Goal: Task Accomplishment & Management: Complete application form

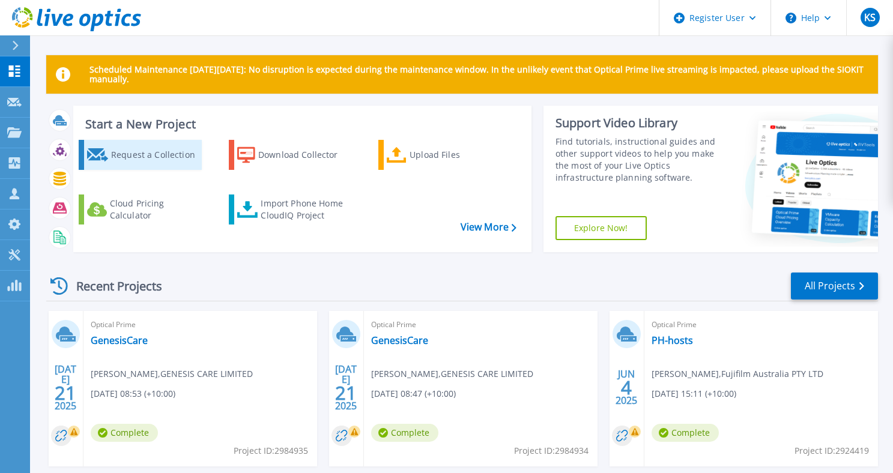
click at [163, 163] on div "Request a Collection" at bounding box center [155, 155] width 88 height 24
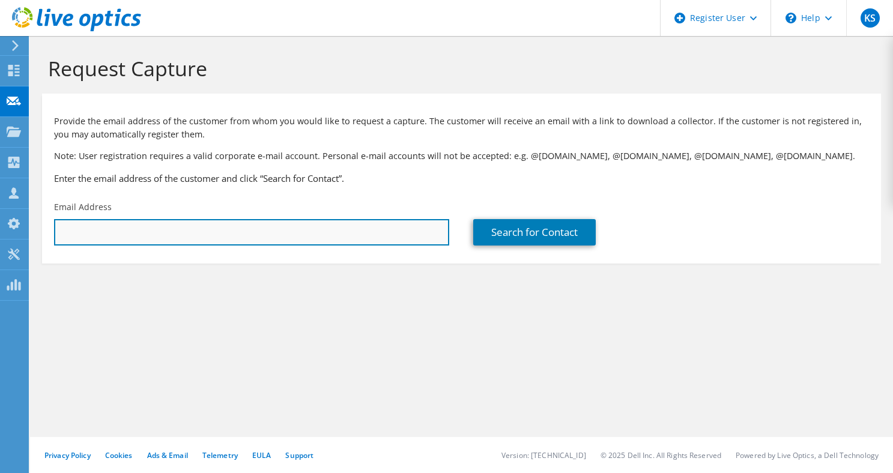
click at [143, 233] on input "text" at bounding box center [251, 232] width 395 height 26
paste input "shane.stephens@hunterwater.com.au"
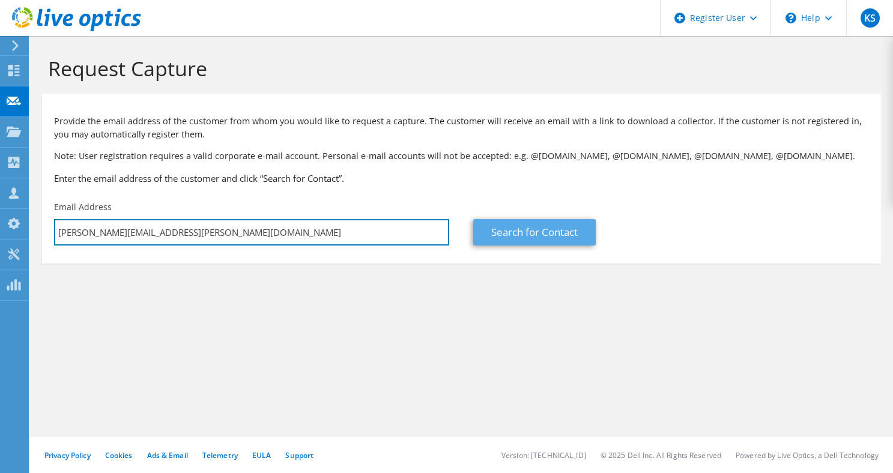
type input "shane.stephens@hunterwater.com.au"
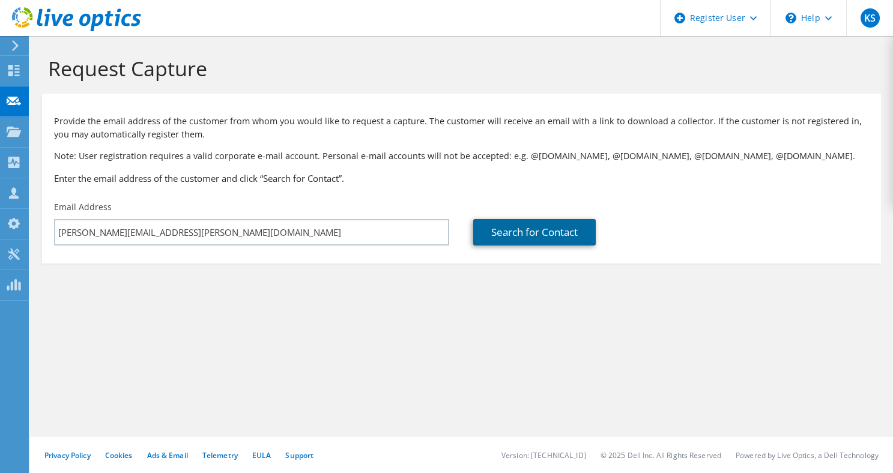
click at [543, 229] on link "Search for Contact" at bounding box center [534, 232] width 122 height 26
type input "Hunter Water Australia"
type input "Shane"
type input "Stephens"
type input "[GEOGRAPHIC_DATA]"
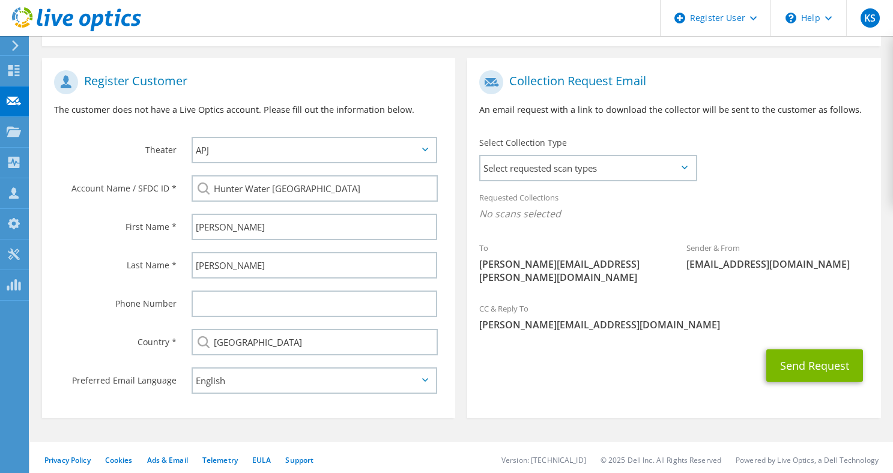
scroll to position [222, 0]
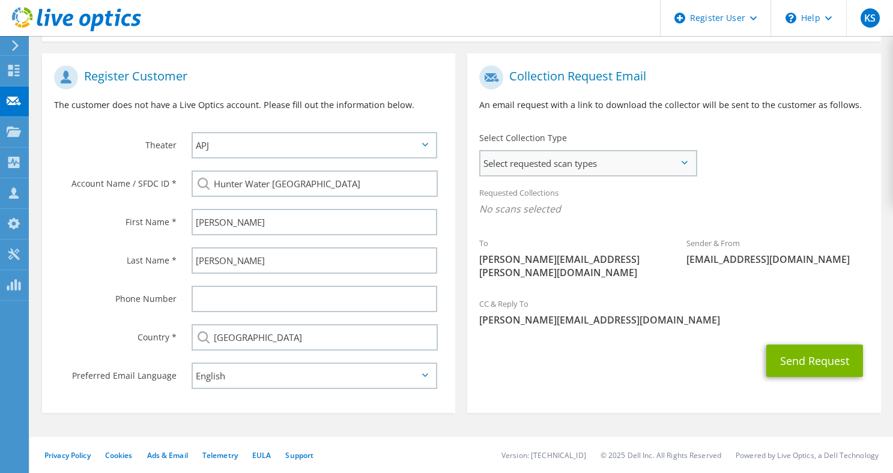
click at [659, 163] on span "Select requested scan types" at bounding box center [587, 163] width 215 height 24
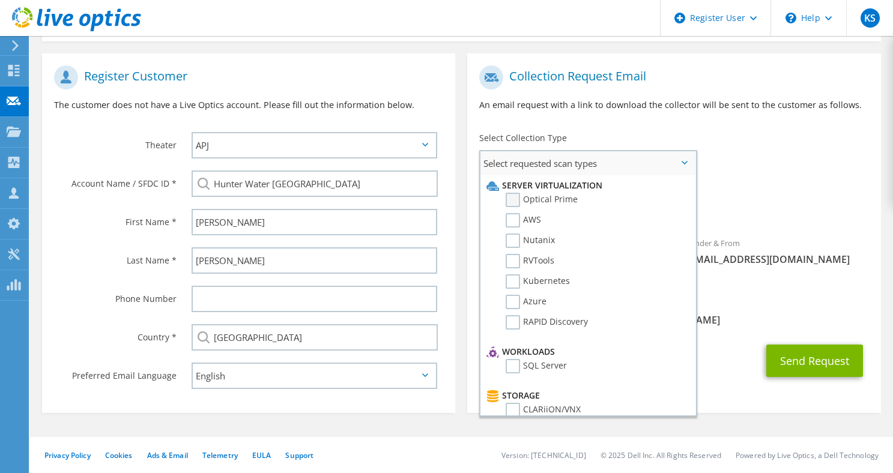
click at [510, 196] on label "Optical Prime" at bounding box center [541, 200] width 72 height 14
click at [0, 0] on input "Optical Prime" at bounding box center [0, 0] width 0 height 0
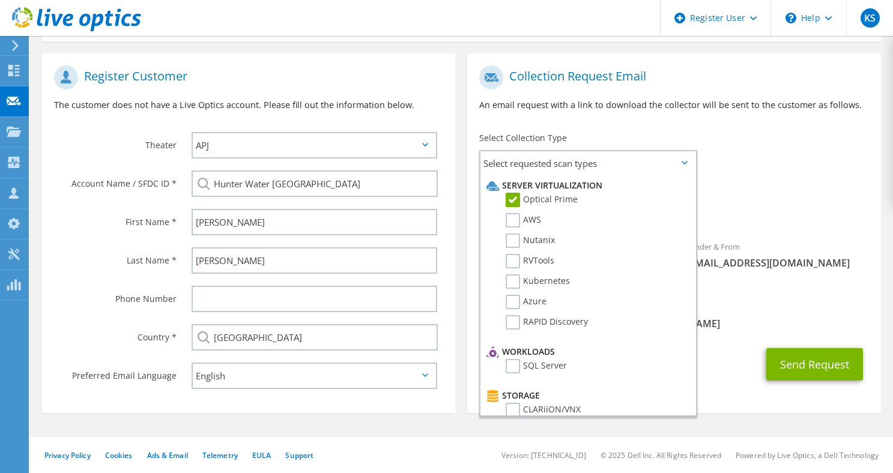
click at [768, 342] on div "Send Request" at bounding box center [673, 364] width 413 height 44
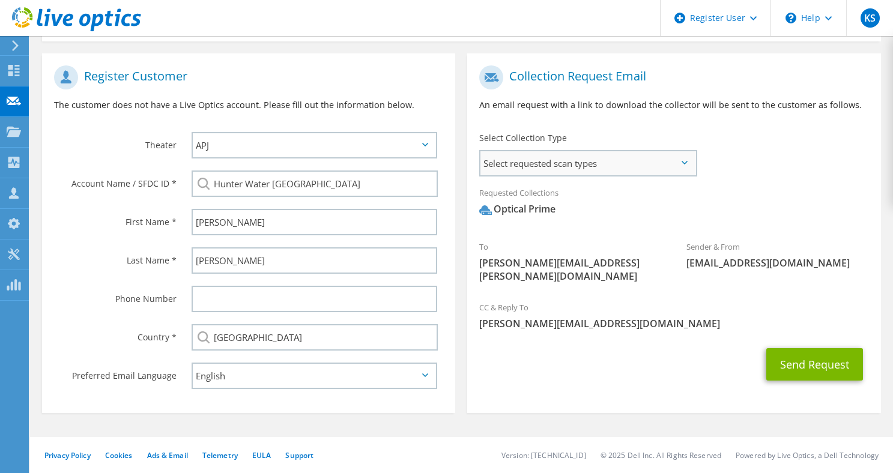
click at [661, 160] on span "Select requested scan types" at bounding box center [587, 163] width 215 height 24
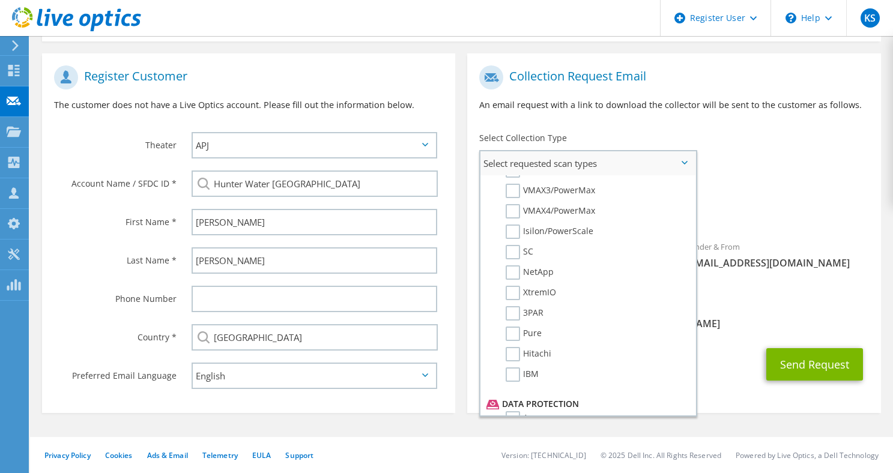
scroll to position [300, 0]
click at [511, 271] on label "NetApp" at bounding box center [529, 273] width 48 height 14
click at [0, 0] on input "NetApp" at bounding box center [0, 0] width 0 height 0
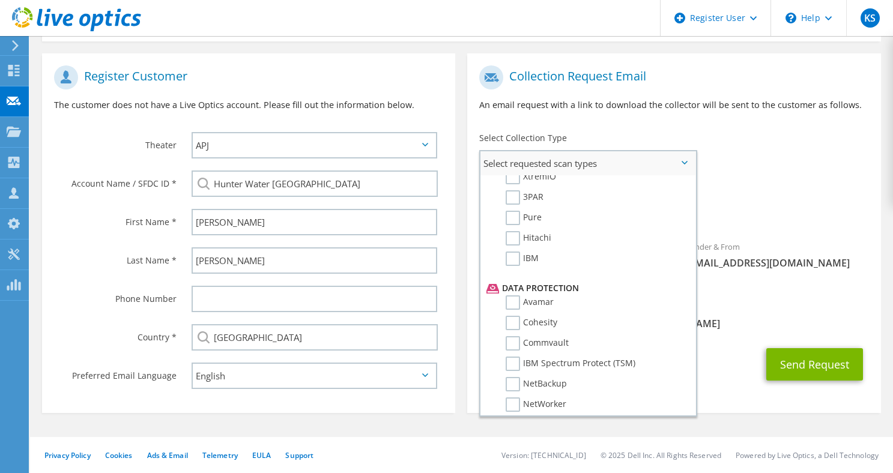
scroll to position [480, 0]
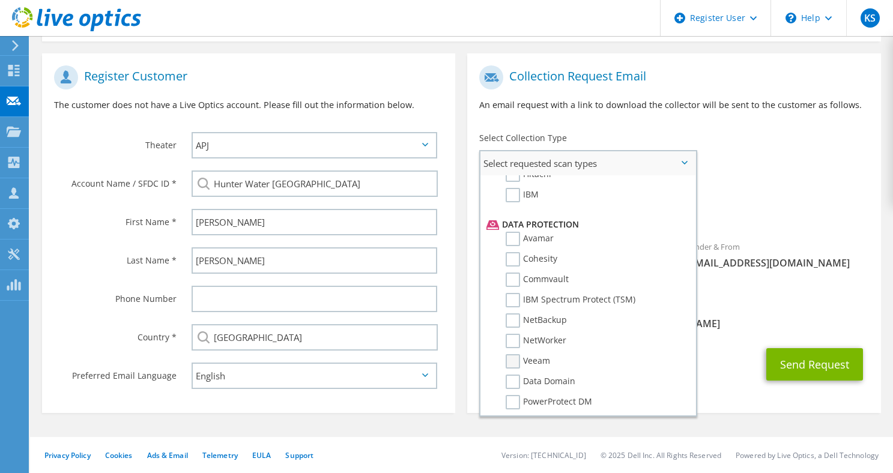
click at [511, 358] on label "Veeam" at bounding box center [527, 361] width 44 height 14
click at [0, 0] on input "Veeam" at bounding box center [0, 0] width 0 height 0
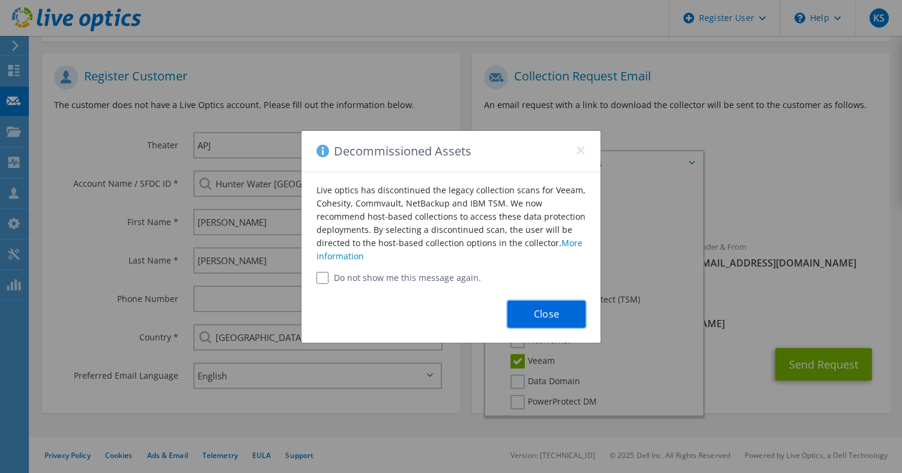
click at [563, 308] on button "Close" at bounding box center [546, 314] width 78 height 27
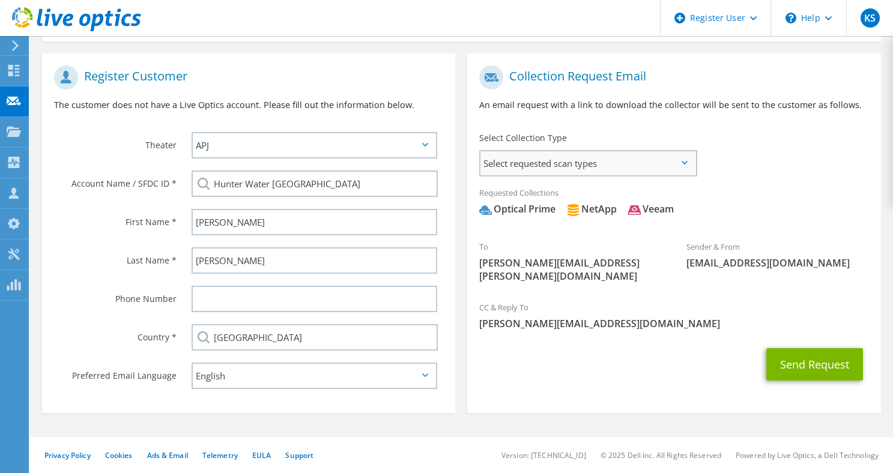
click at [679, 167] on span "Select requested scan types" at bounding box center [587, 163] width 215 height 24
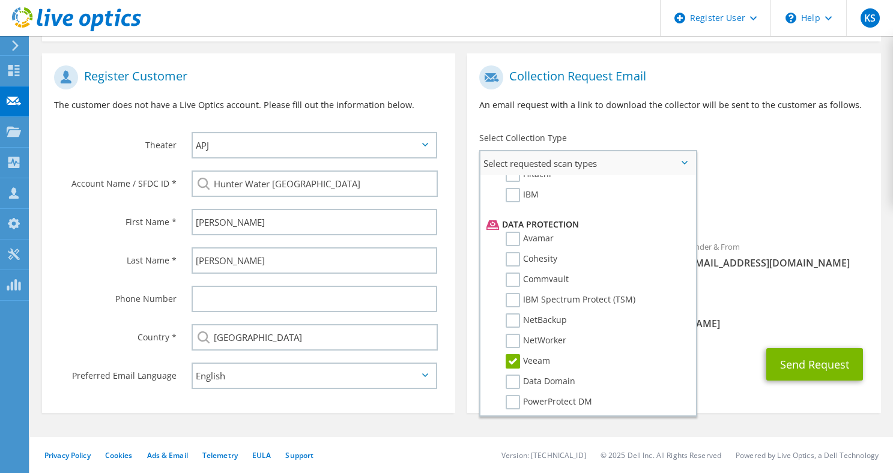
click at [510, 360] on label "Veeam" at bounding box center [527, 361] width 44 height 14
click at [0, 0] on input "Veeam" at bounding box center [0, 0] width 0 height 0
click at [715, 212] on span "Optical Prime NetApp" at bounding box center [673, 212] width 389 height 20
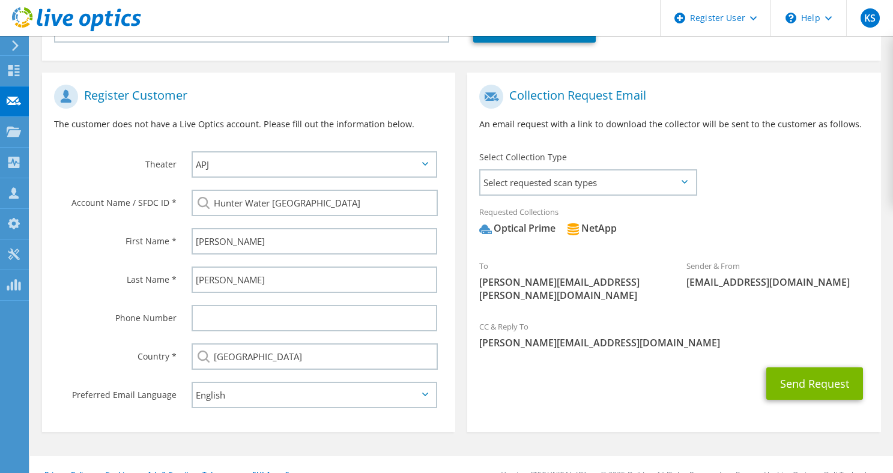
scroll to position [222, 0]
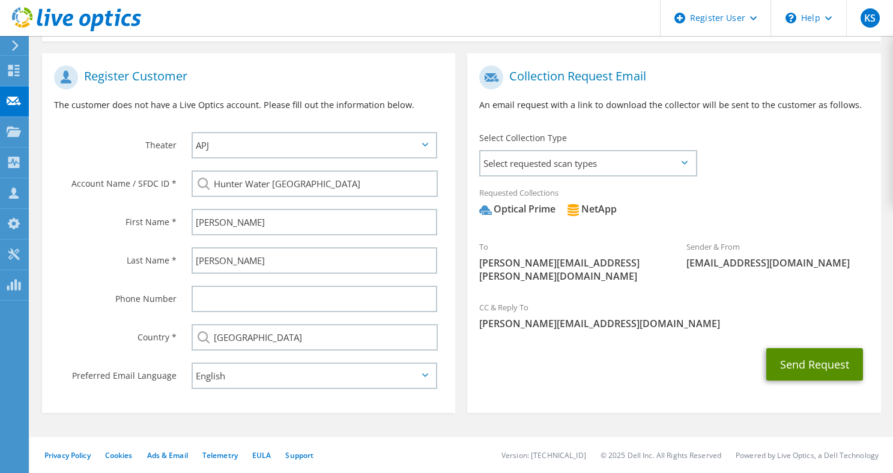
click at [805, 352] on button "Send Request" at bounding box center [814, 364] width 97 height 32
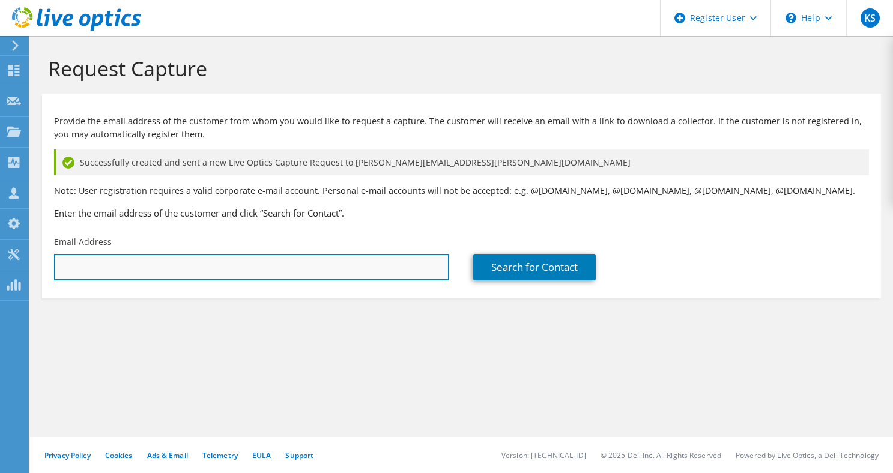
click at [142, 267] on input "text" at bounding box center [251, 267] width 395 height 26
paste input "[PERSON_NAME][EMAIL_ADDRESS][PERSON_NAME][DOMAIN_NAME]"
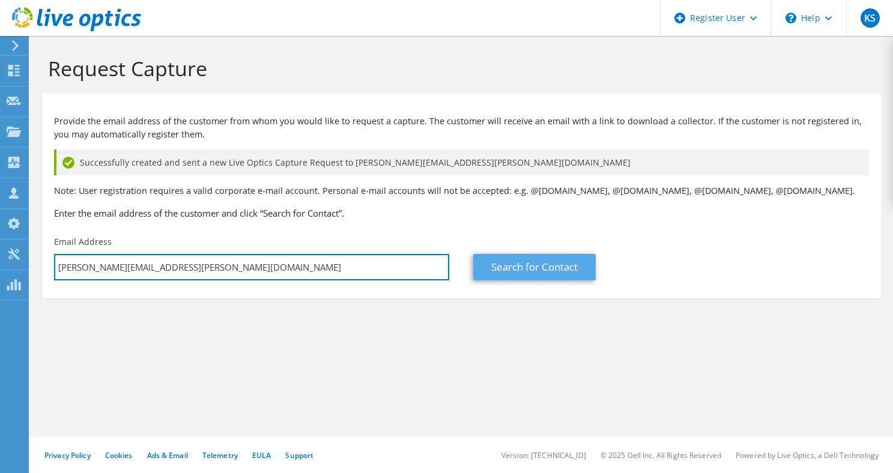
type input "[PERSON_NAME][EMAIL_ADDRESS][PERSON_NAME][DOMAIN_NAME]"
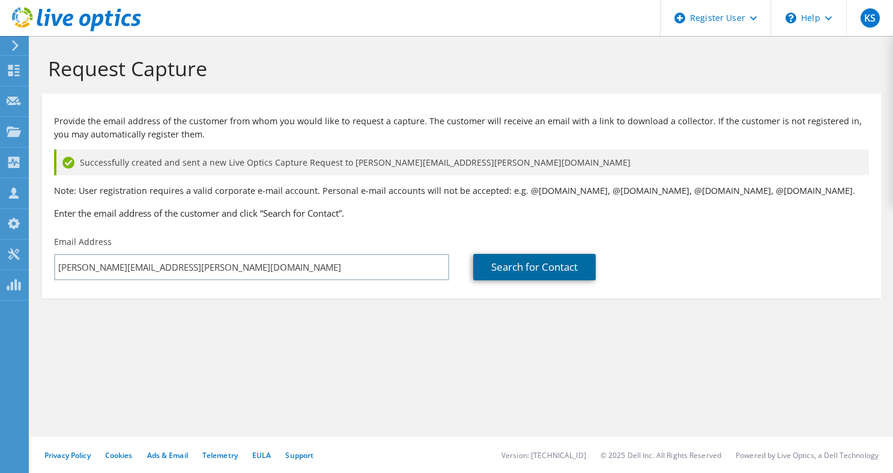
click at [551, 271] on link "Search for Contact" at bounding box center [534, 267] width 122 height 26
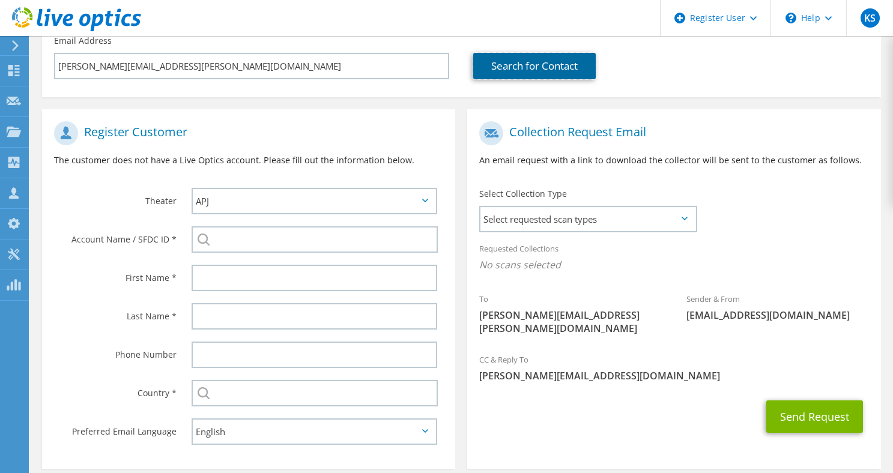
scroll to position [240, 0]
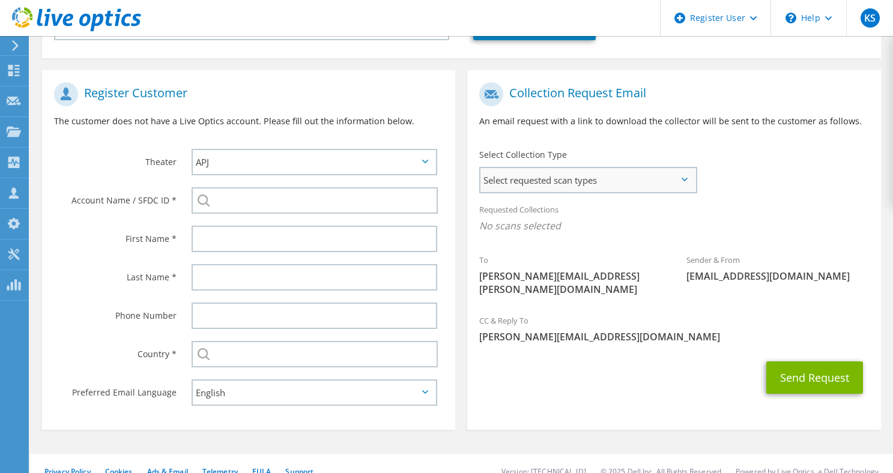
click at [660, 176] on span "Select requested scan types" at bounding box center [587, 180] width 215 height 24
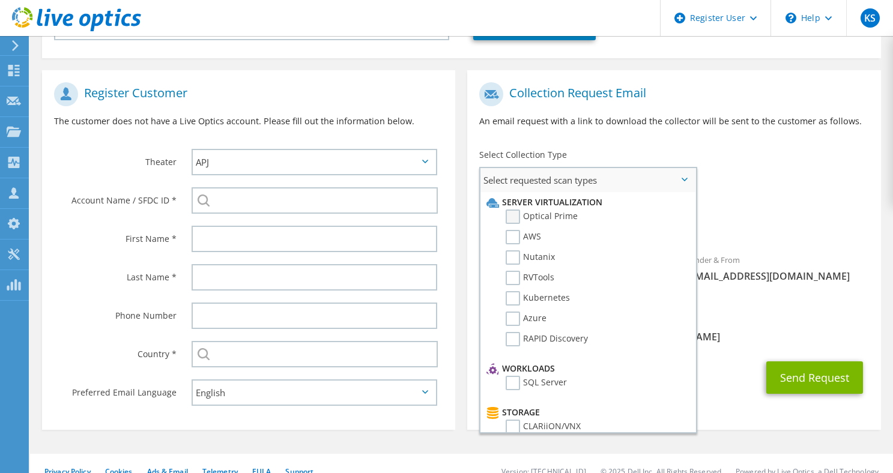
click at [507, 217] on label "Optical Prime" at bounding box center [541, 216] width 72 height 14
click at [0, 0] on input "Optical Prime" at bounding box center [0, 0] width 0 height 0
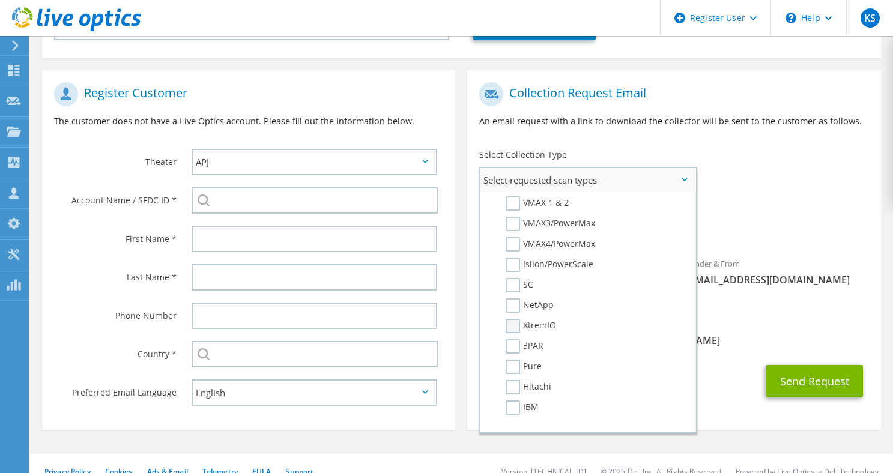
scroll to position [300, 0]
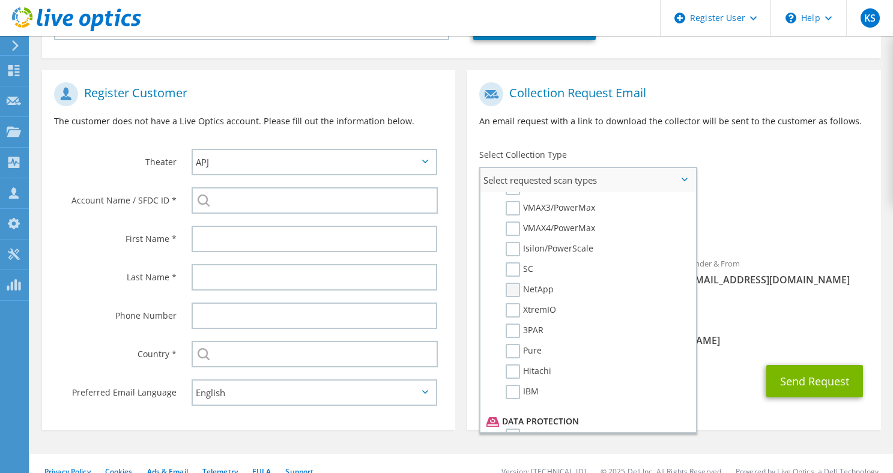
click at [513, 288] on label "NetApp" at bounding box center [529, 290] width 48 height 14
click at [0, 0] on input "NetApp" at bounding box center [0, 0] width 0 height 0
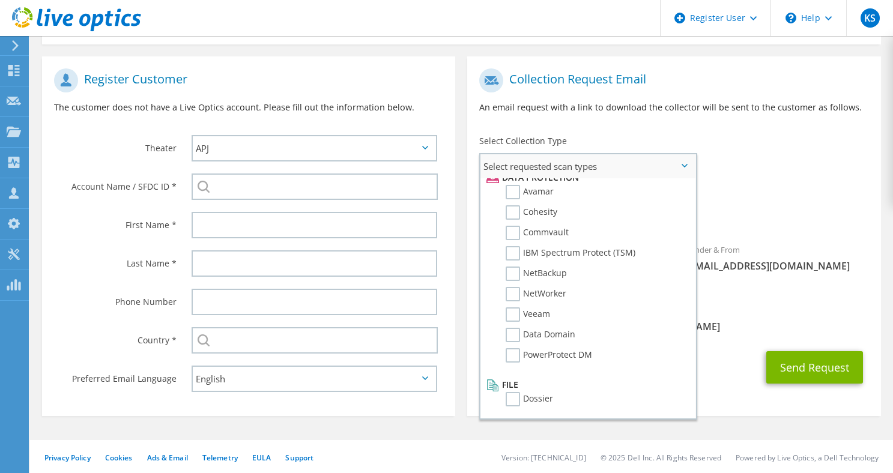
scroll to position [257, 0]
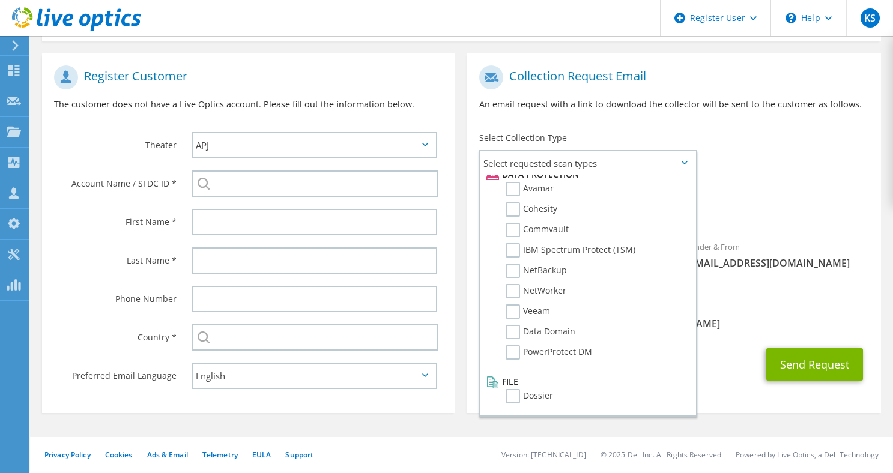
click at [810, 317] on span "[PERSON_NAME][EMAIL_ADDRESS][DOMAIN_NAME]" at bounding box center [673, 323] width 389 height 13
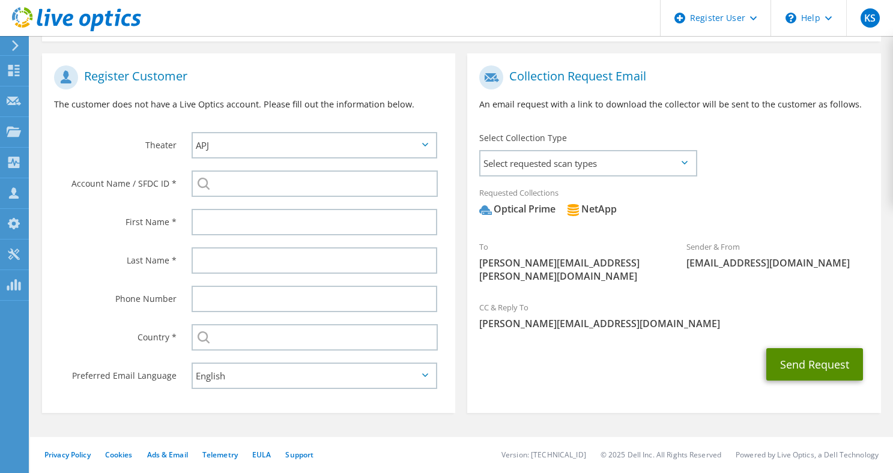
click at [818, 348] on button "Send Request" at bounding box center [814, 364] width 97 height 32
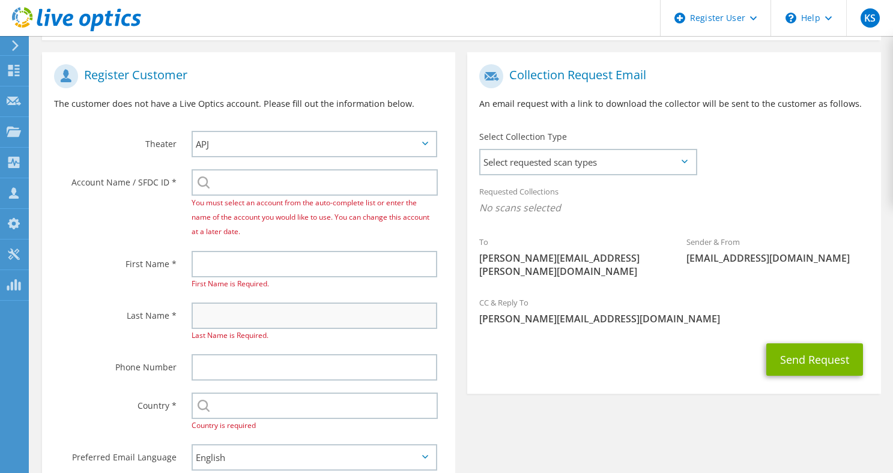
scroll to position [240, 0]
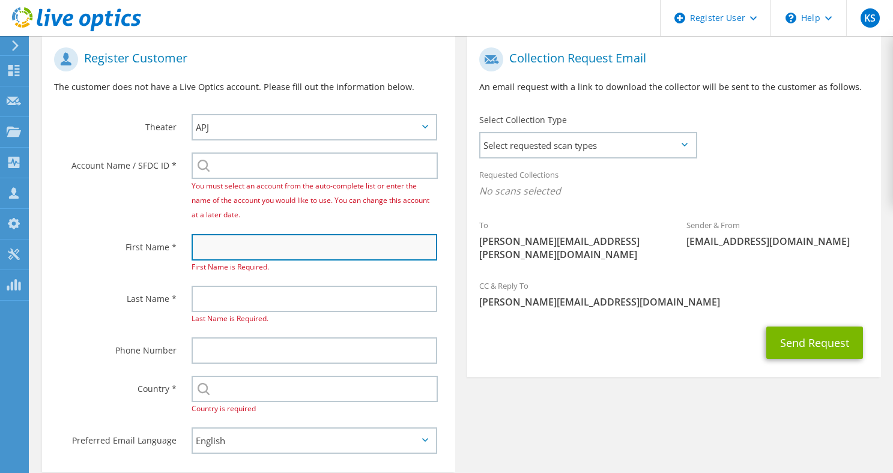
click at [256, 249] on input "text" at bounding box center [314, 247] width 246 height 26
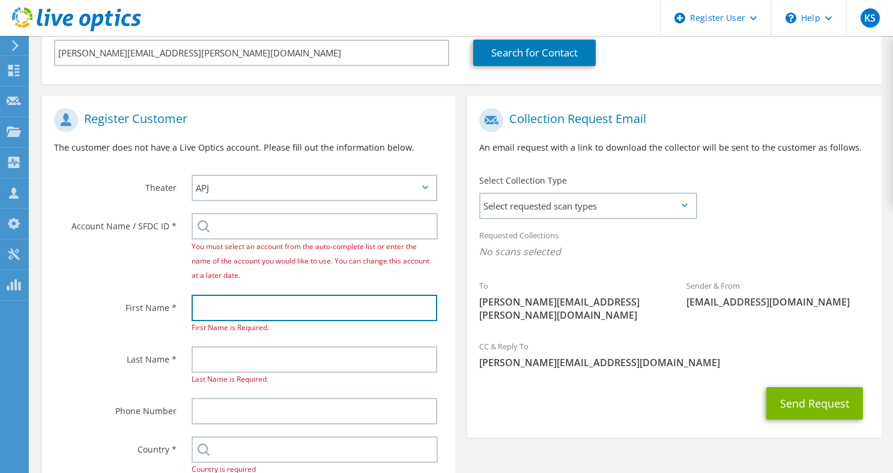
scroll to position [180, 0]
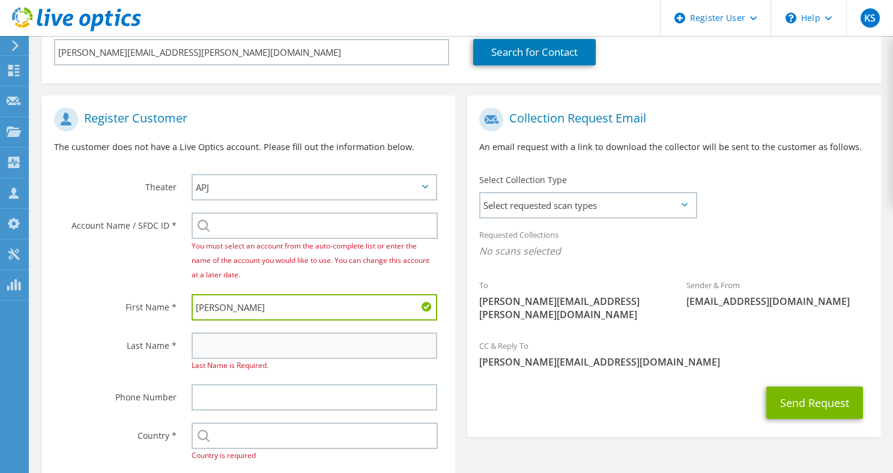
type input "Chris"
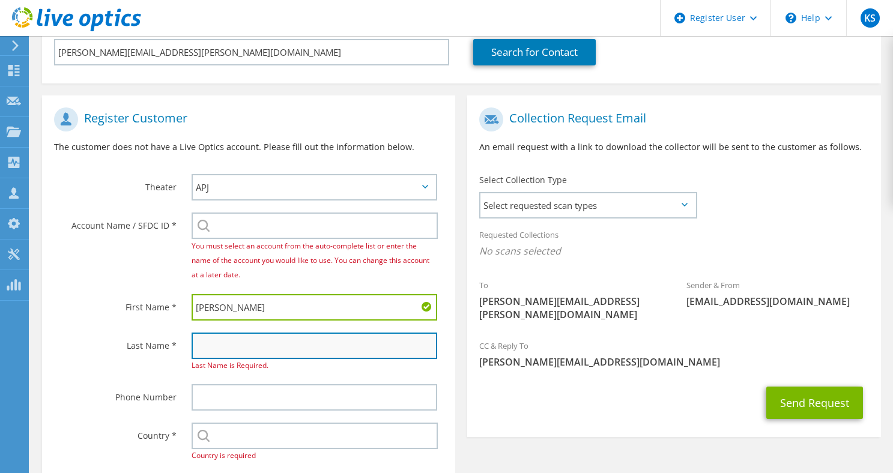
click at [264, 343] on input "text" at bounding box center [314, 346] width 246 height 26
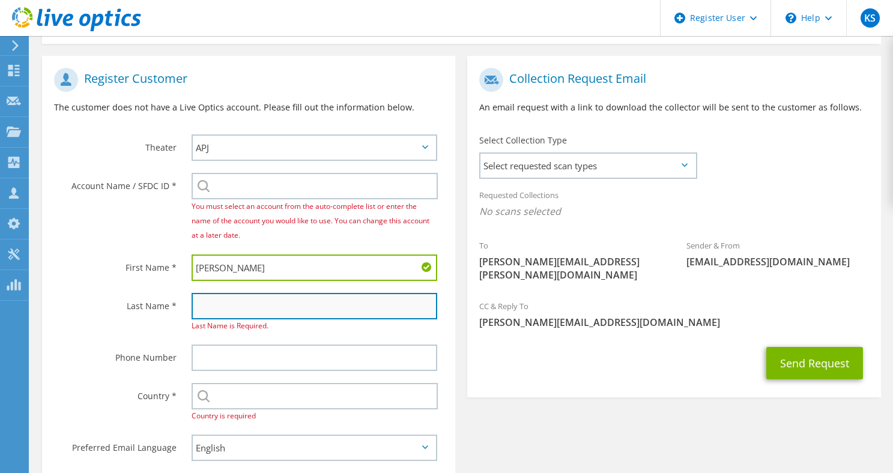
scroll to position [240, 0]
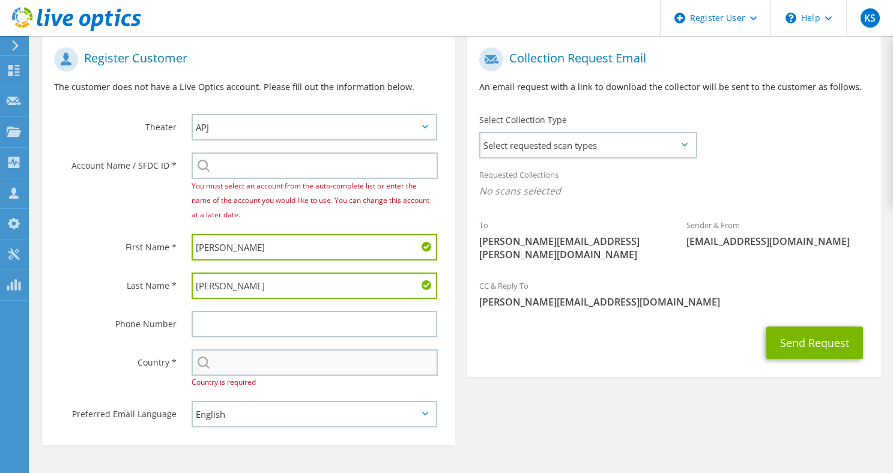
type input "Gibbs"
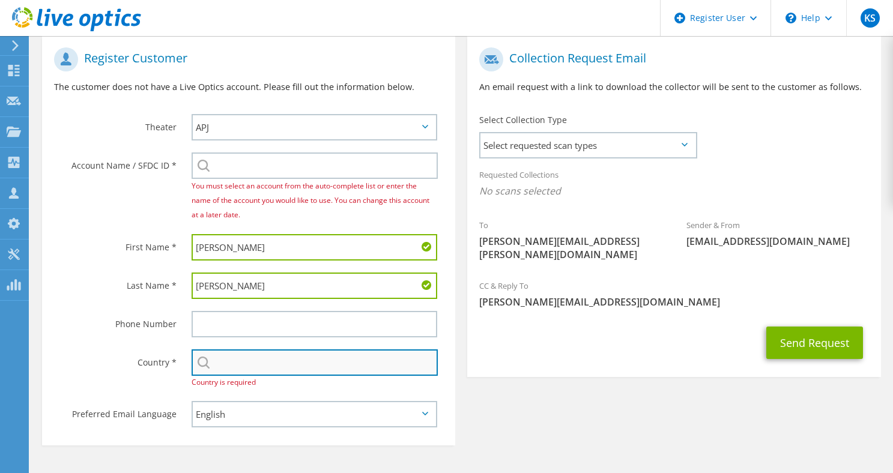
click at [320, 358] on input "text" at bounding box center [314, 362] width 246 height 26
type input "[GEOGRAPHIC_DATA]"
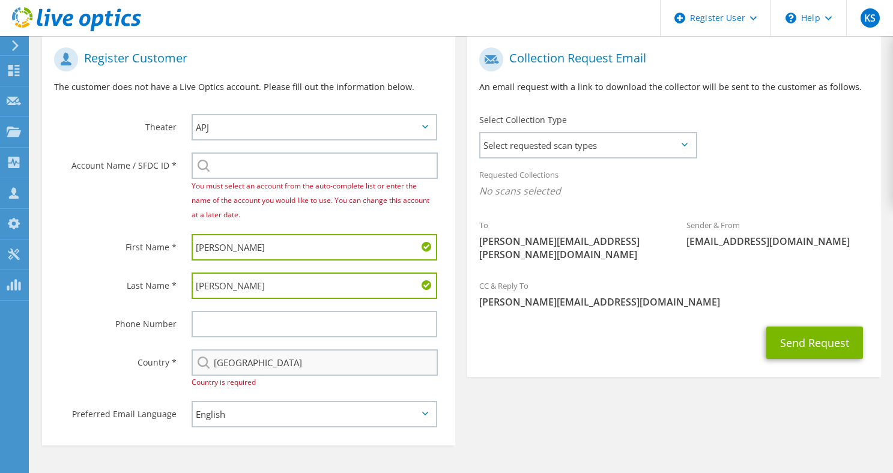
type input "0412282788"
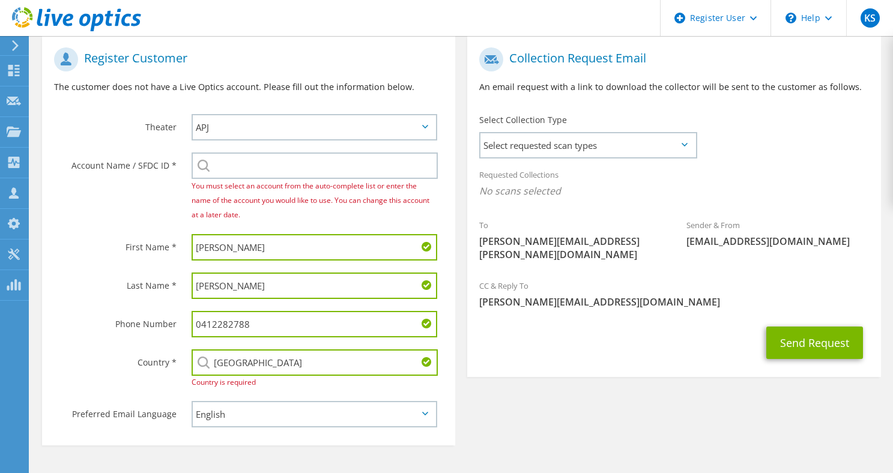
drag, startPoint x: 300, startPoint y: 324, endPoint x: 148, endPoint y: 322, distance: 151.9
click at [148, 322] on div "Phone Number 0412282788" at bounding box center [248, 324] width 413 height 38
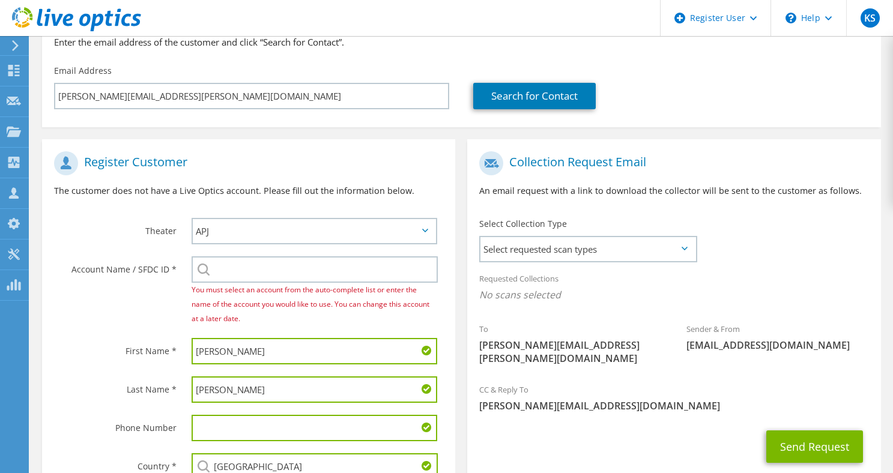
scroll to position [120, 0]
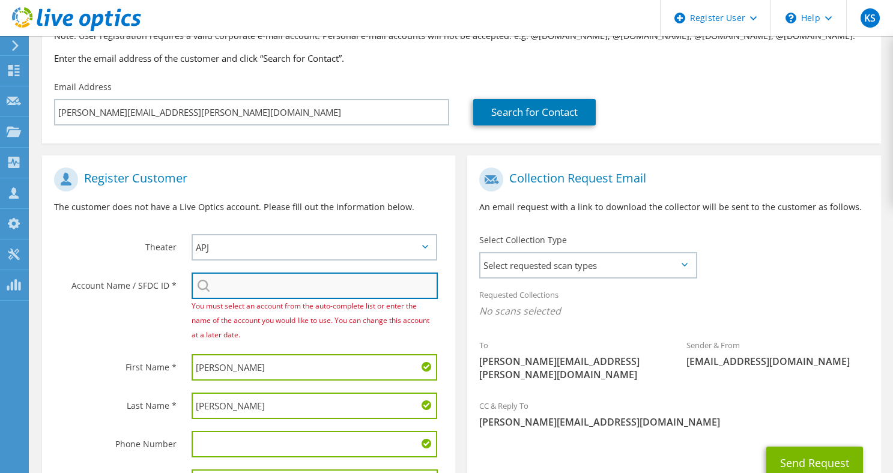
click at [262, 286] on input "search" at bounding box center [314, 286] width 246 height 26
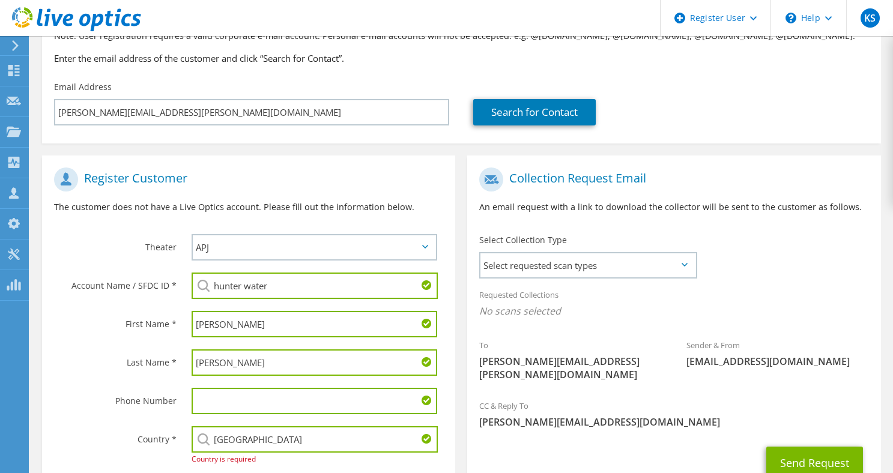
click at [280, 299] on li "Hunter Water Australia : 2122696709" at bounding box center [313, 294] width 244 height 14
type input "Hunter Water Australia : 2122696709"
click at [825, 273] on div "To chris.gibbs@hunterwater.com.au Sender & From liveoptics@liveoptics.com" at bounding box center [673, 277] width 413 height 232
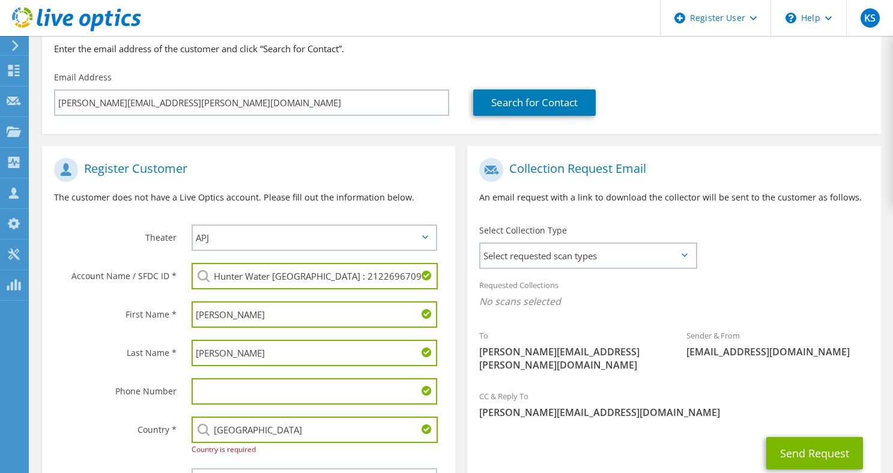
scroll to position [235, 0]
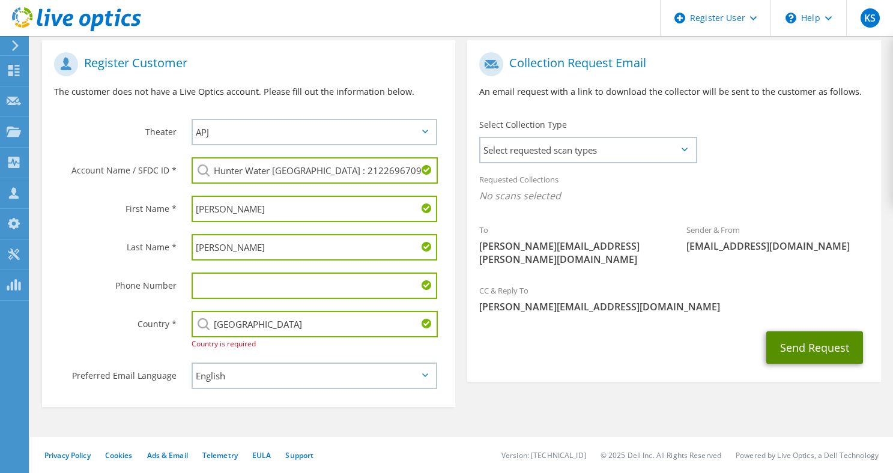
click at [821, 333] on button "Send Request" at bounding box center [814, 347] width 97 height 32
